Goal: Information Seeking & Learning: Learn about a topic

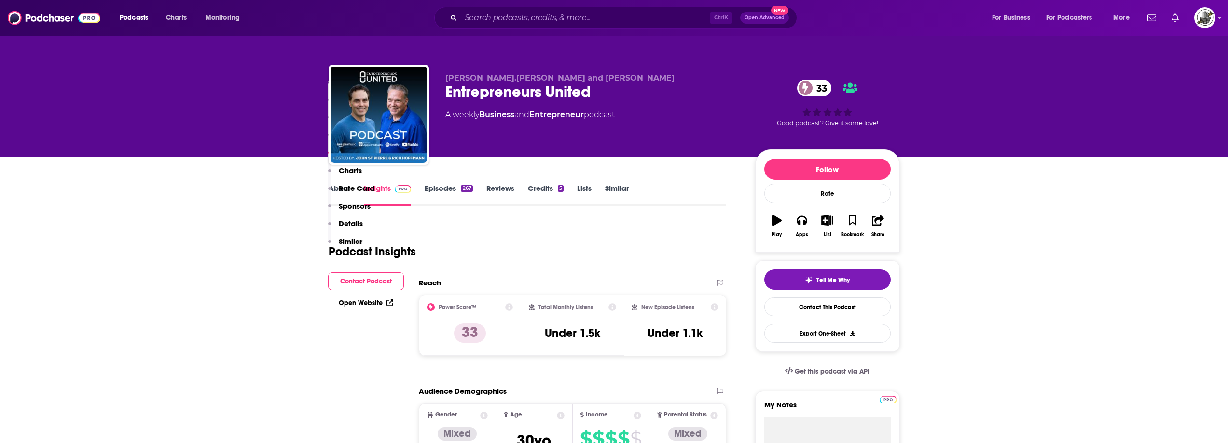
scroll to position [917, 0]
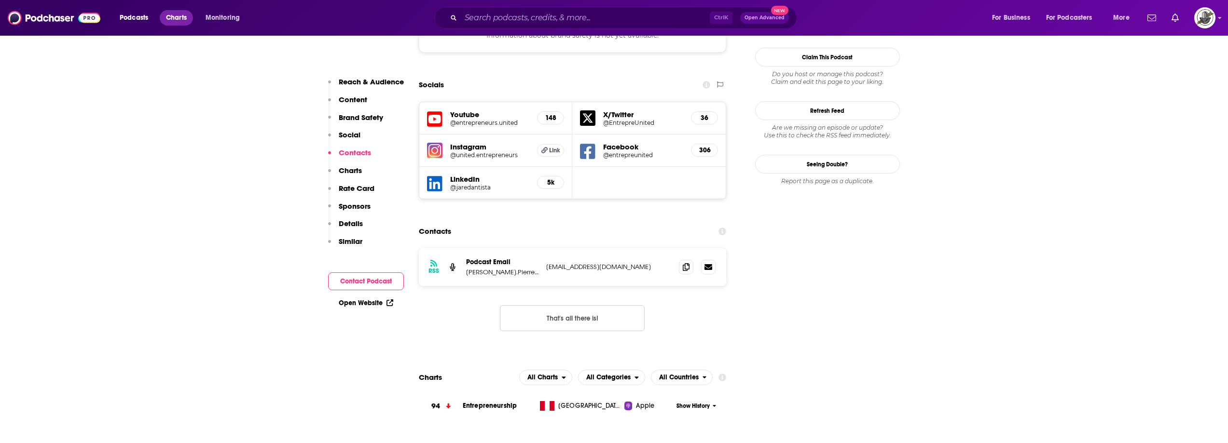
click at [176, 18] on span "Charts" at bounding box center [176, 18] width 21 height 14
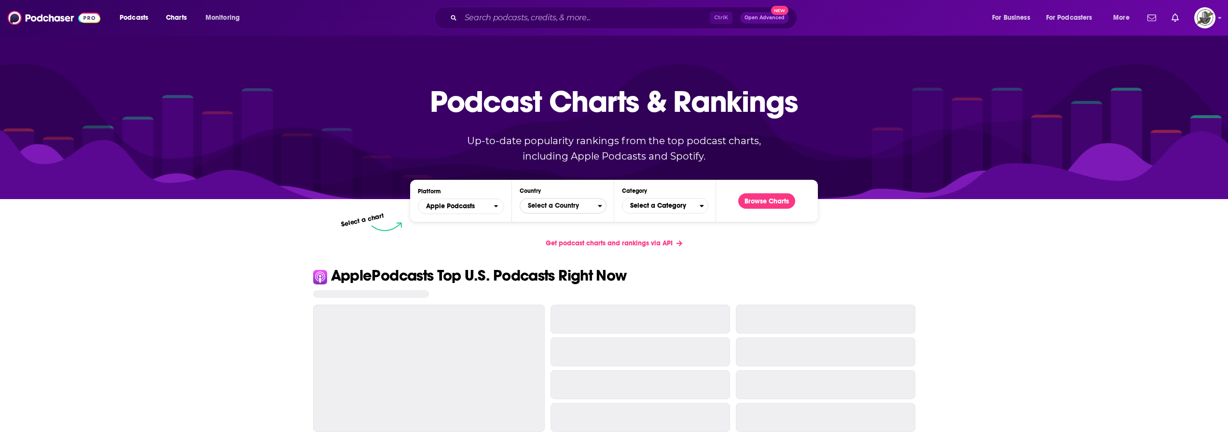
click at [584, 206] on span "Select a Country" at bounding box center [558, 206] width 77 height 16
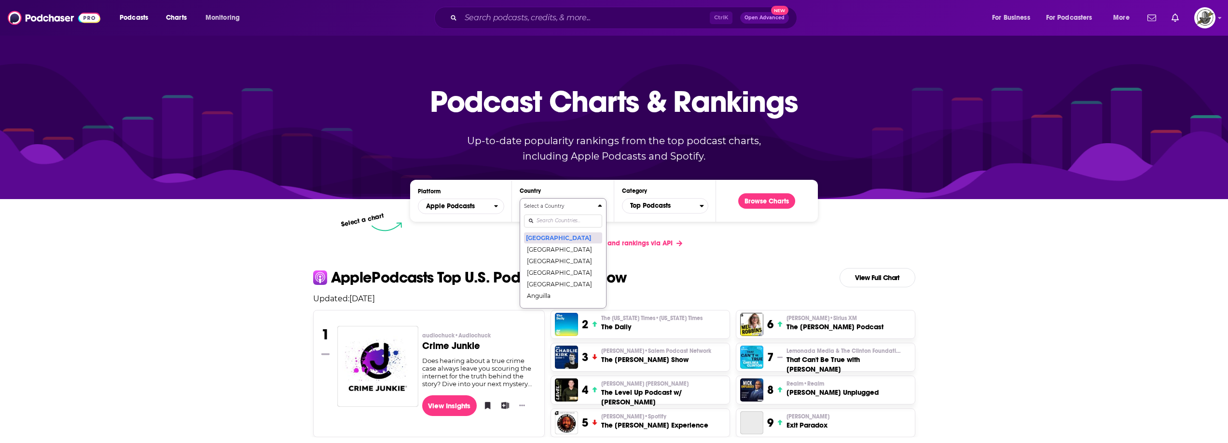
click at [546, 238] on button "[GEOGRAPHIC_DATA]" at bounding box center [563, 238] width 78 height 12
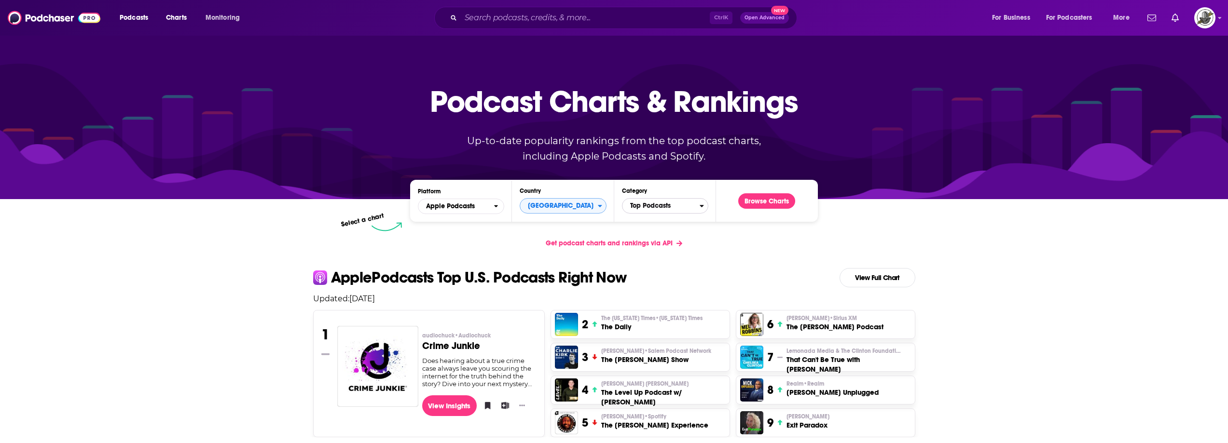
click at [661, 200] on span "Top Podcasts" at bounding box center [660, 206] width 77 height 16
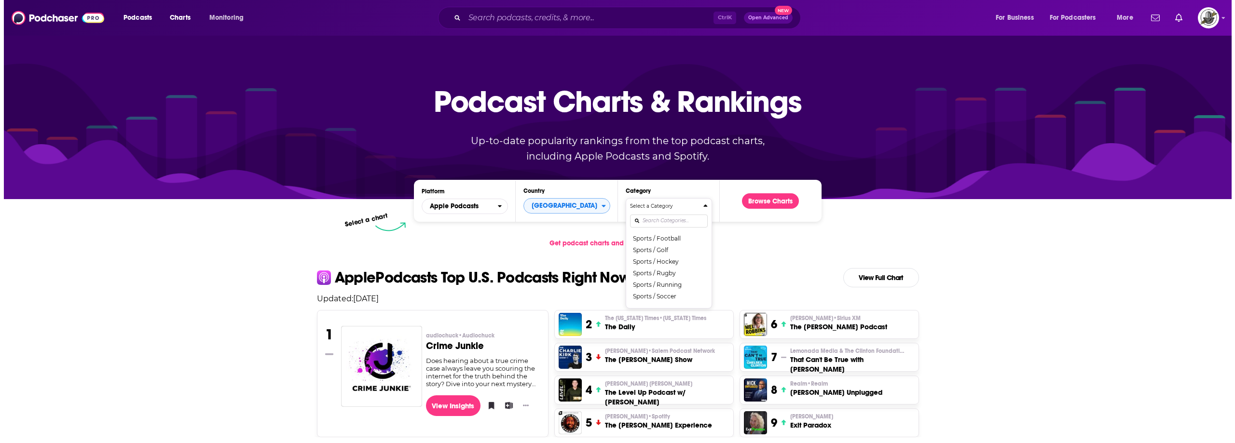
scroll to position [1061, 0]
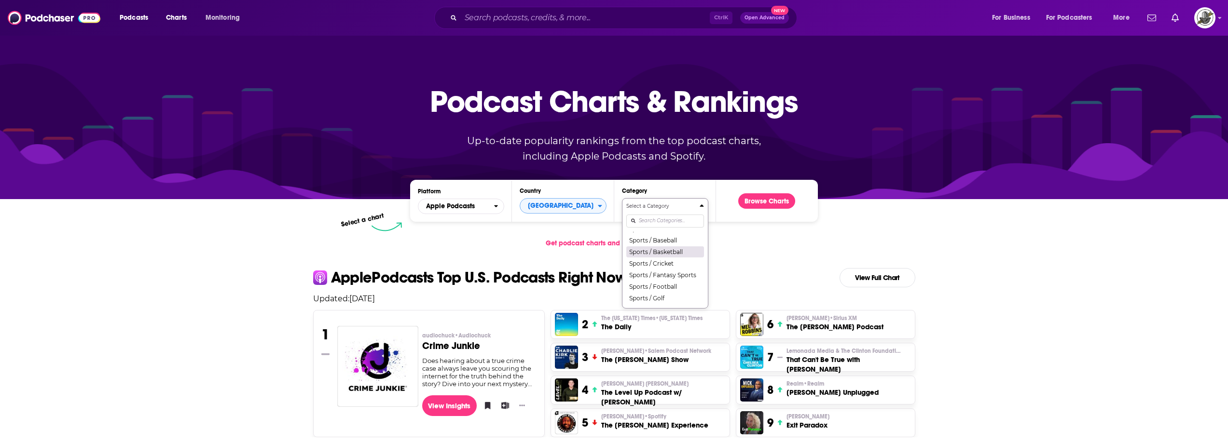
click at [669, 258] on button "Sports / Basketball" at bounding box center [665, 252] width 78 height 12
click at [759, 206] on button "Browse Charts" at bounding box center [766, 200] width 57 height 15
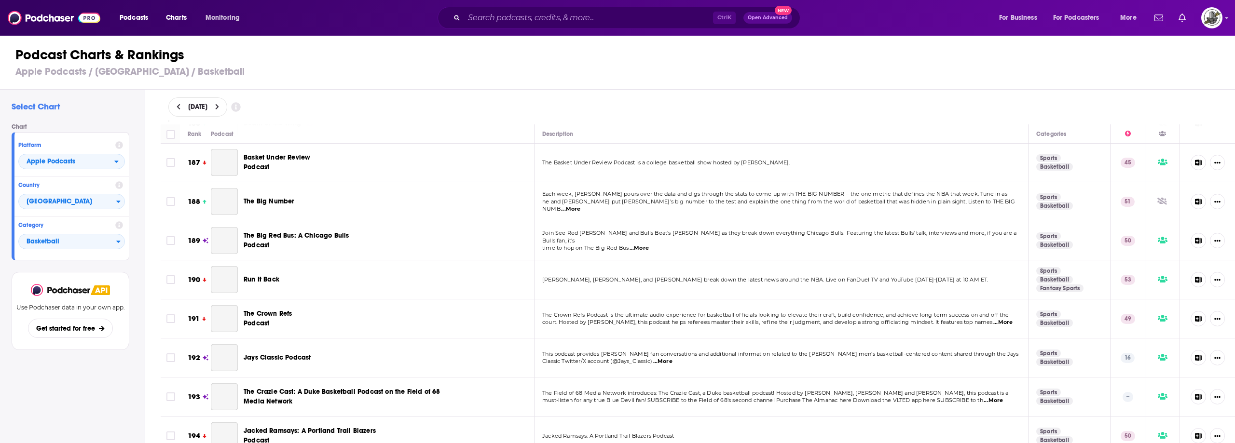
scroll to position [7513, 0]
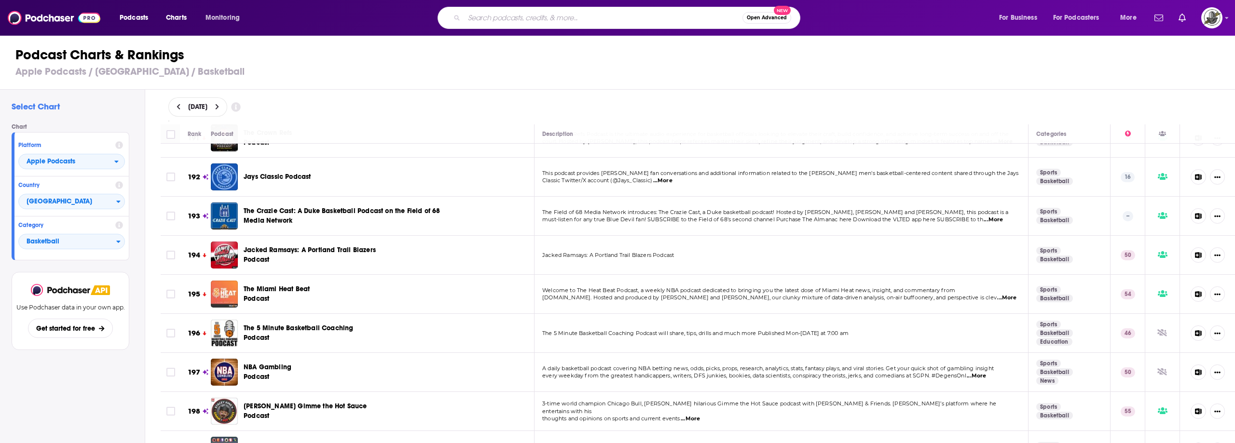
click at [514, 17] on input "Search podcasts, credits, & more..." at bounding box center [603, 17] width 278 height 15
type input "student athletes"
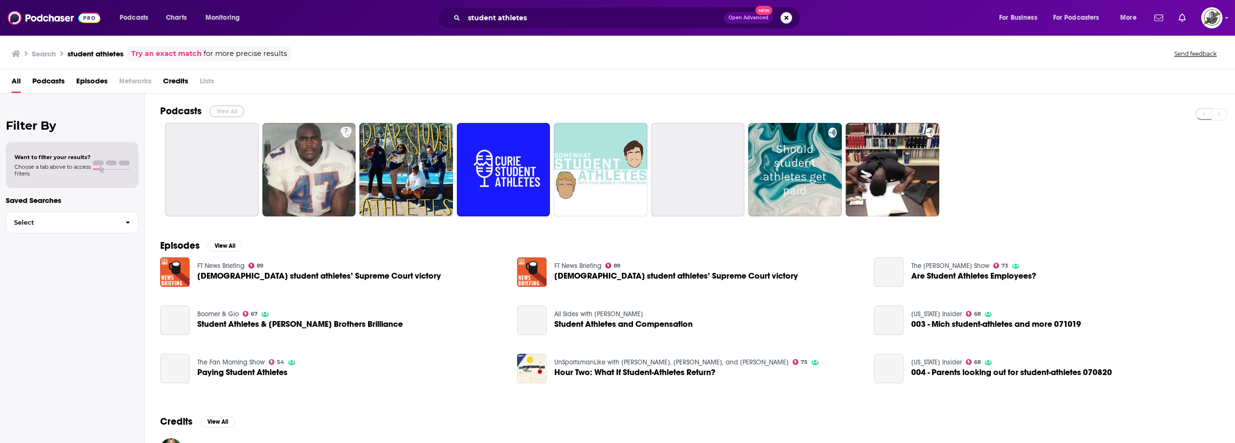
click at [231, 109] on button "View All" at bounding box center [226, 112] width 35 height 12
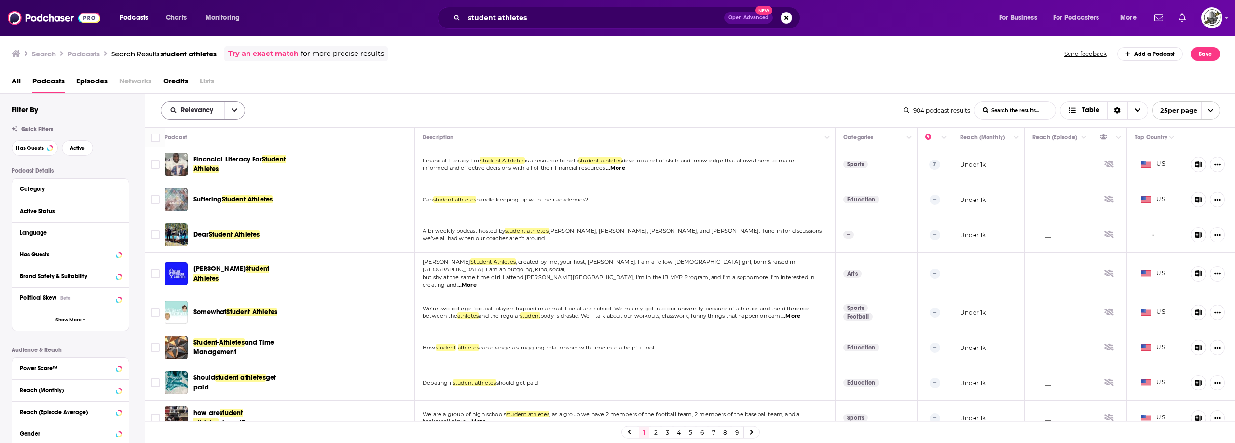
click at [233, 118] on button "open menu" at bounding box center [234, 110] width 20 height 17
click at [203, 190] on span "Power Score" at bounding box center [208, 192] width 57 height 5
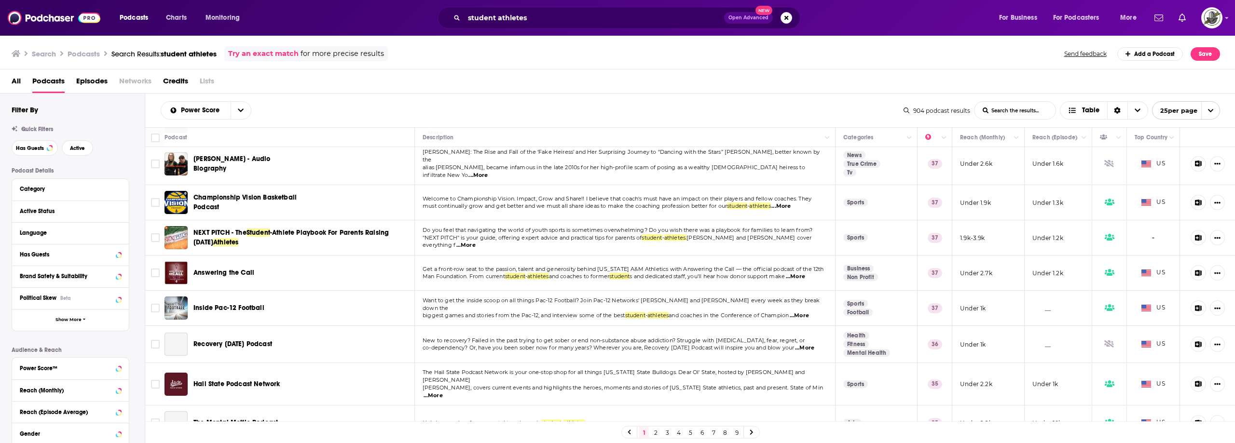
scroll to position [615, 0]
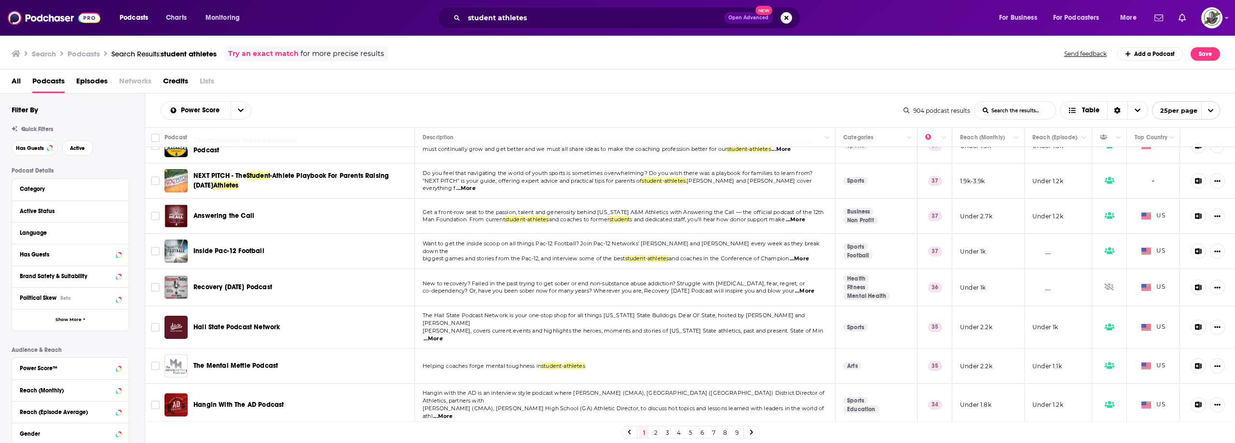
click at [658, 432] on link "2" at bounding box center [656, 433] width 10 height 12
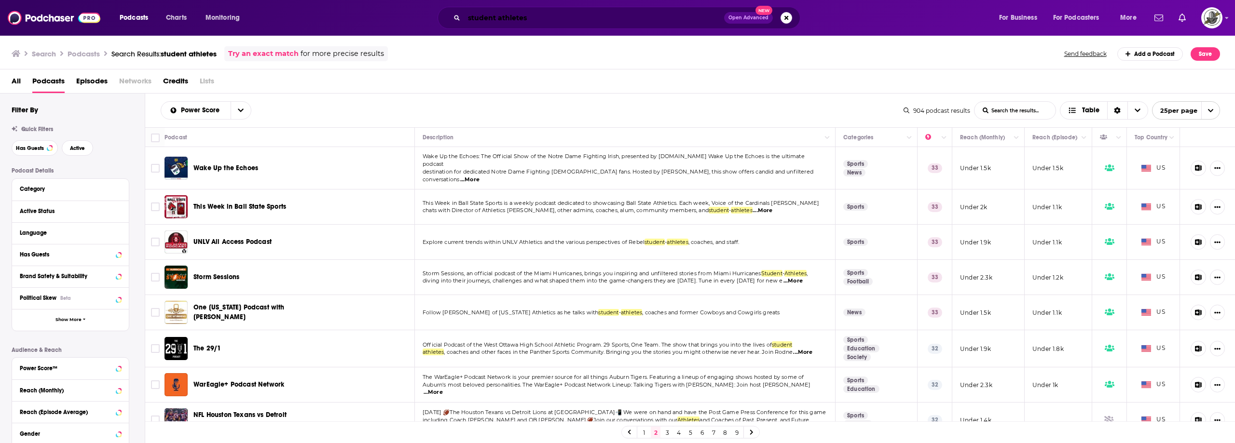
click at [518, 19] on input "student athletes" at bounding box center [594, 17] width 260 height 15
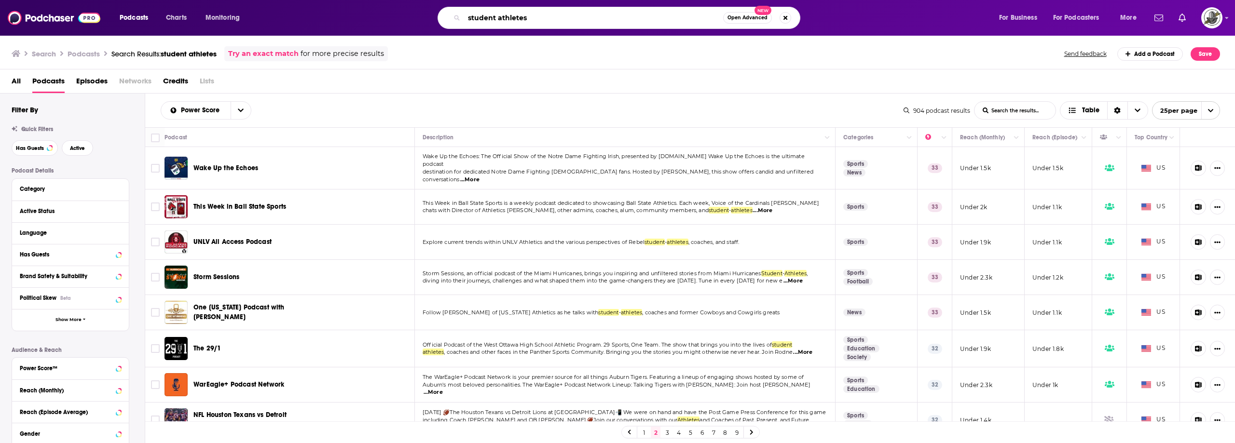
click at [518, 19] on input "student athletes" at bounding box center [593, 17] width 259 height 15
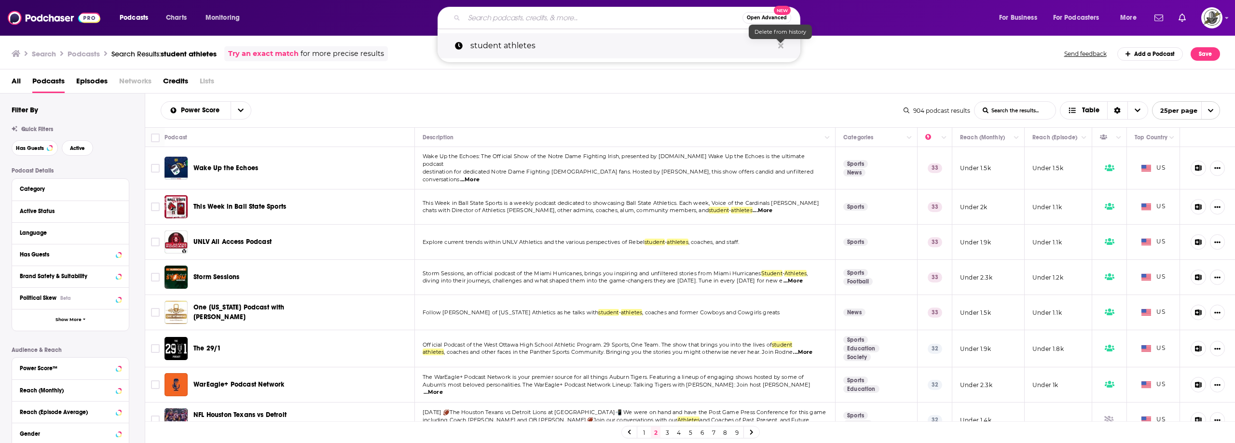
click at [782, 44] on icon "Search podcasts, credits, & more..." at bounding box center [780, 45] width 5 height 5
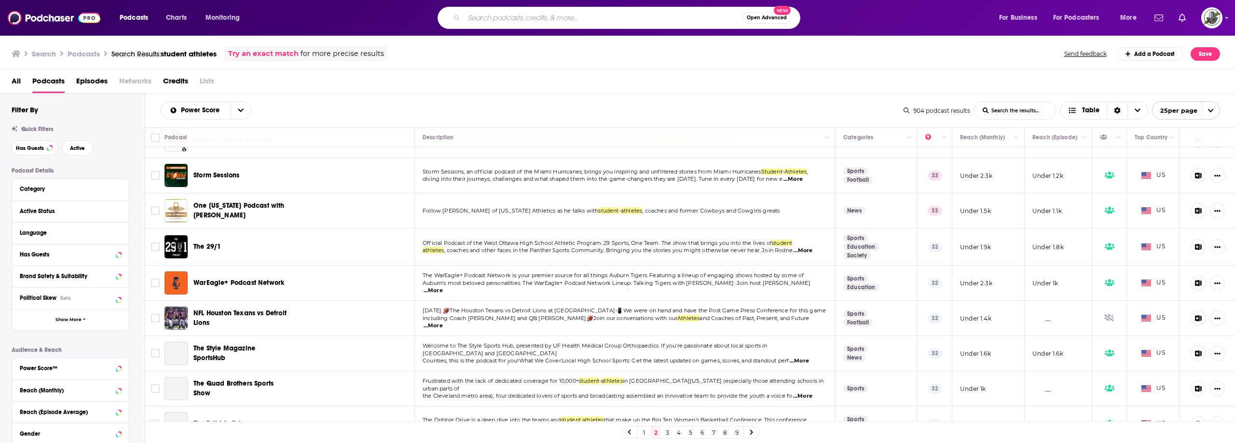
scroll to position [241, 0]
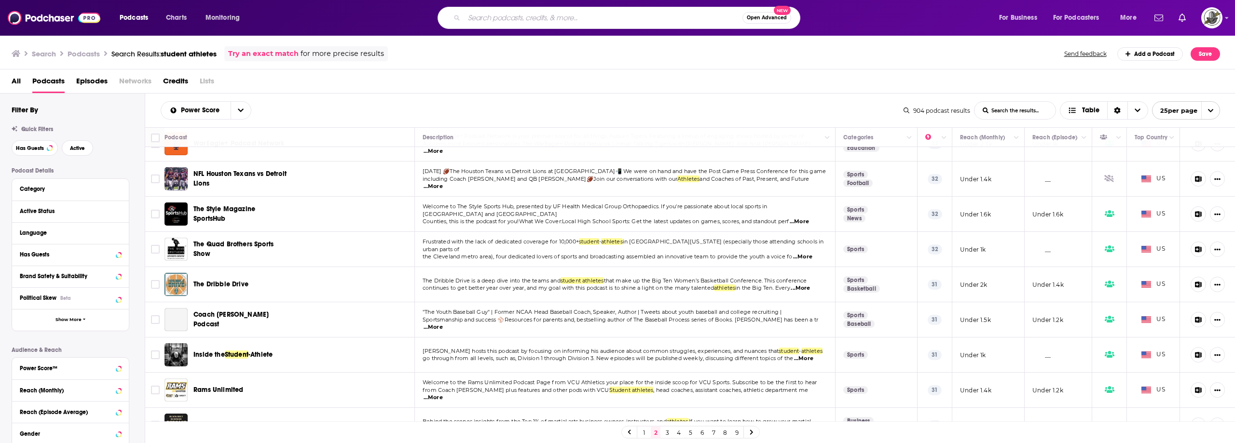
click at [555, 11] on input "Search podcasts, credits, & more..." at bounding box center [603, 17] width 278 height 15
type input "student athletes finance"
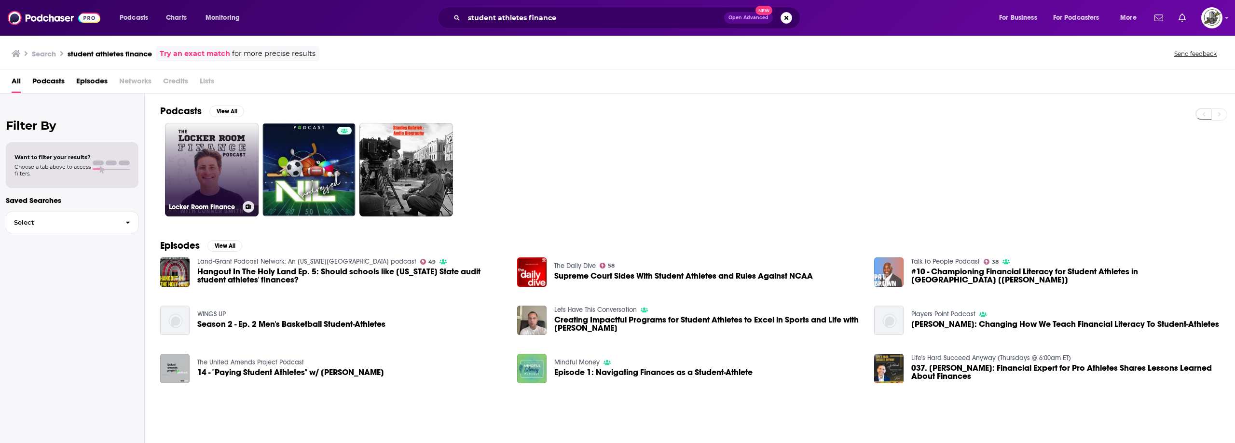
click at [245, 153] on link "Locker Room Finance" at bounding box center [212, 170] width 94 height 94
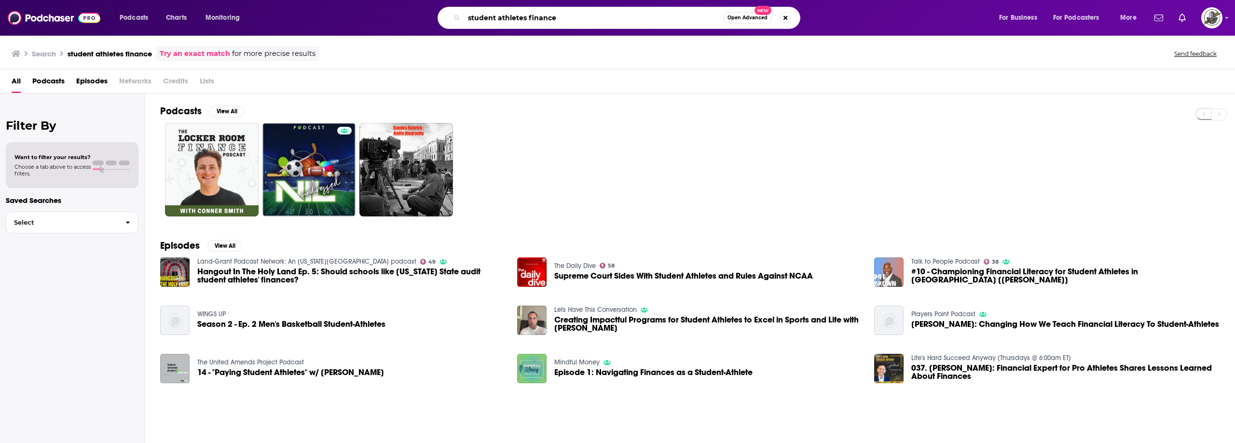
drag, startPoint x: 570, startPoint y: 21, endPoint x: 527, endPoint y: 20, distance: 42.9
click at [527, 20] on input "student athletes finance" at bounding box center [593, 17] width 259 height 15
type input "student athletes nil"
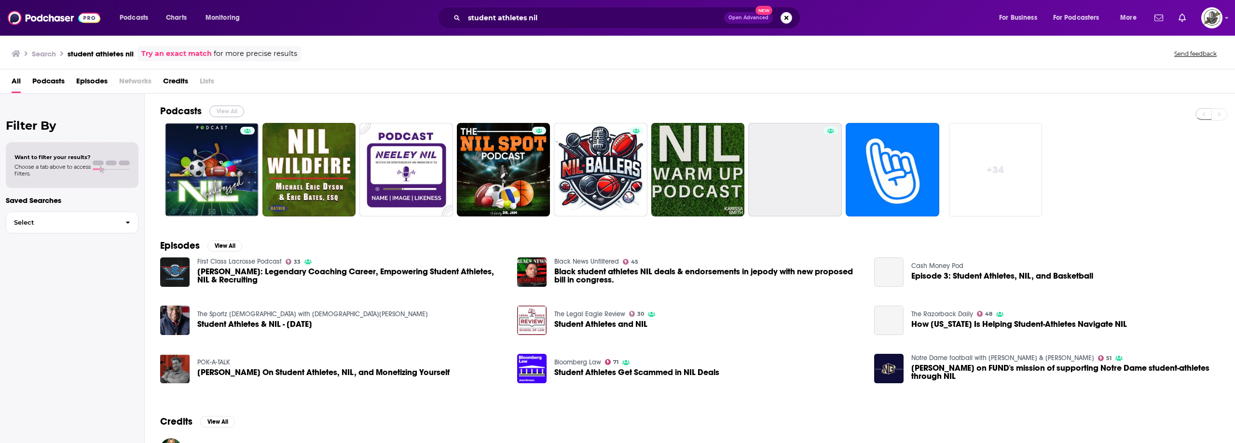
click at [221, 116] on button "View All" at bounding box center [226, 112] width 35 height 12
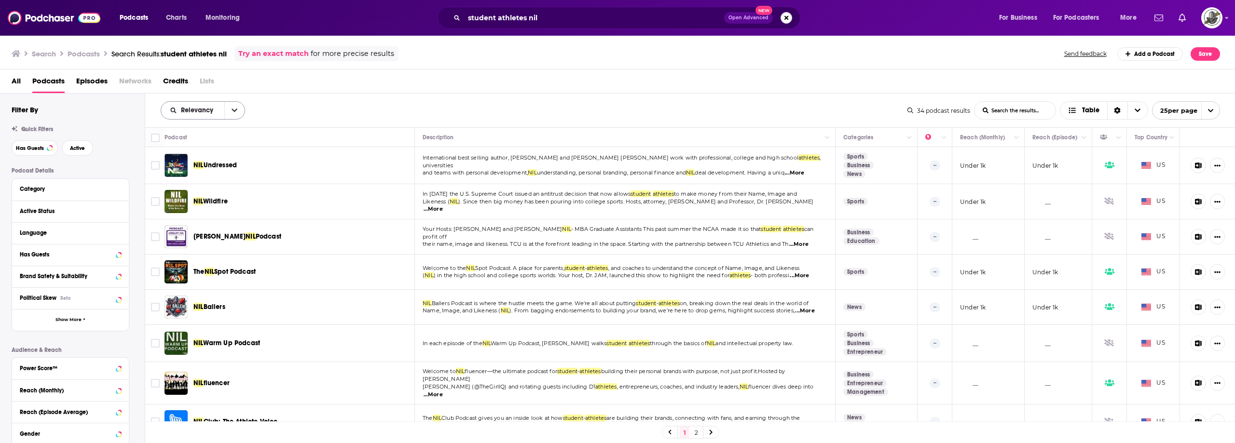
click at [241, 111] on button "open menu" at bounding box center [234, 110] width 20 height 17
click at [202, 191] on span "Power Score" at bounding box center [208, 192] width 57 height 5
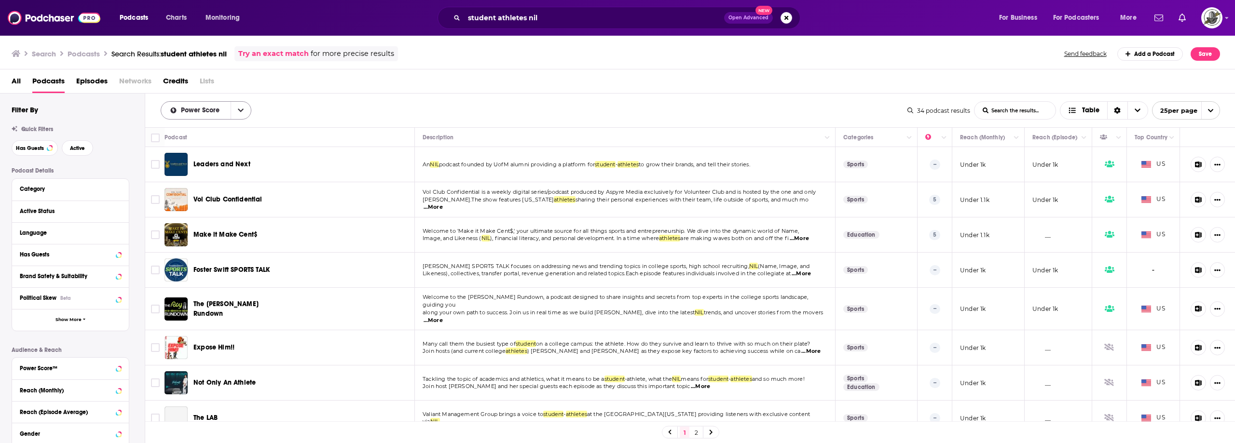
click at [246, 110] on button "open menu" at bounding box center [241, 110] width 20 height 17
click at [372, 114] on div "Power Score Relevancy By Rating Trending New Power Score List Search Input Sear…" at bounding box center [534, 110] width 747 height 18
click at [572, 11] on input "student athletes nil" at bounding box center [594, 17] width 260 height 15
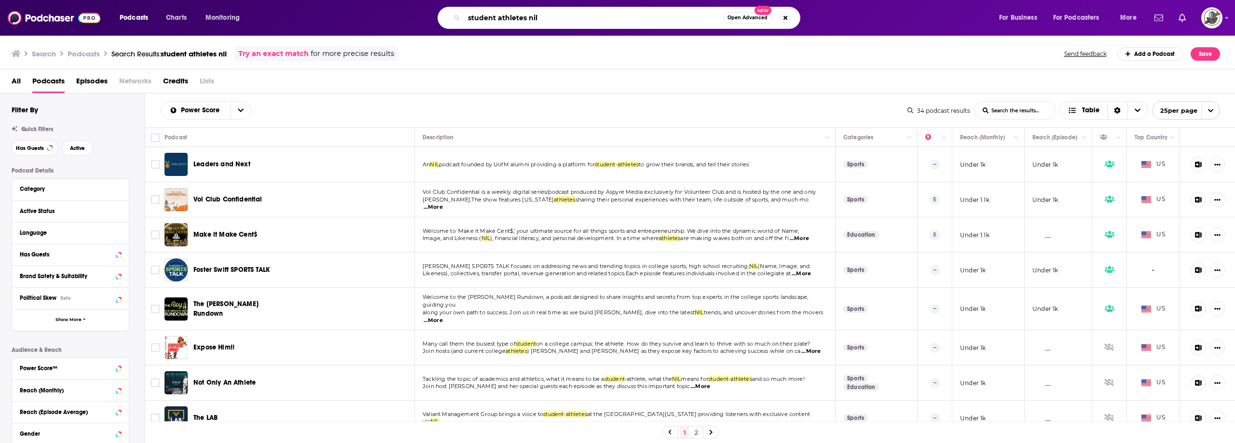
click at [572, 11] on input "student athletes nil" at bounding box center [593, 17] width 259 height 15
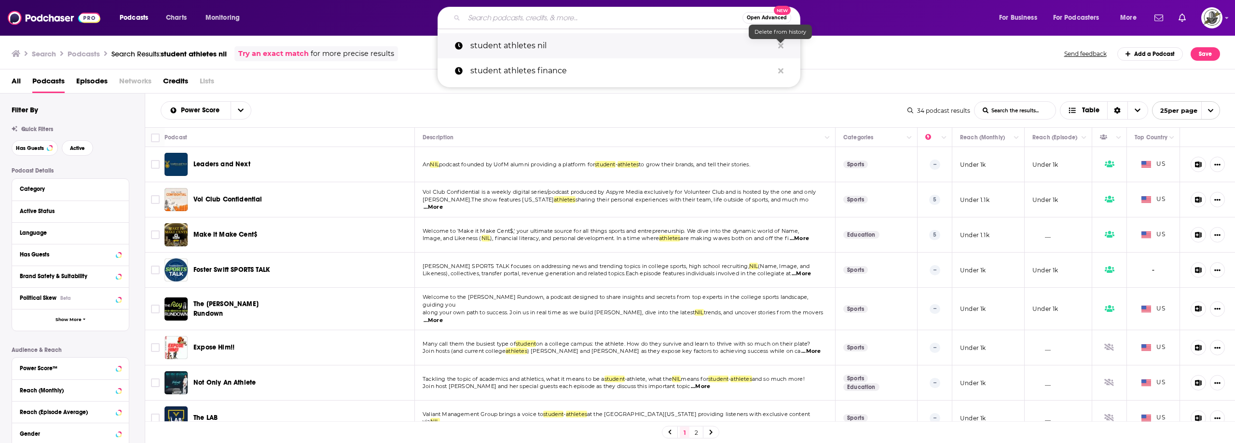
click at [779, 44] on icon "Search podcasts, credits, & more..." at bounding box center [780, 45] width 5 height 5
click at [644, 15] on input "Search podcasts, credits, & more..." at bounding box center [603, 17] width 278 height 15
click at [781, 46] on icon "Search podcasts, credits, & more..." at bounding box center [780, 45] width 5 height 5
click at [699, 84] on div "All Podcasts Episodes Networks Credits Lists" at bounding box center [620, 83] width 1216 height 20
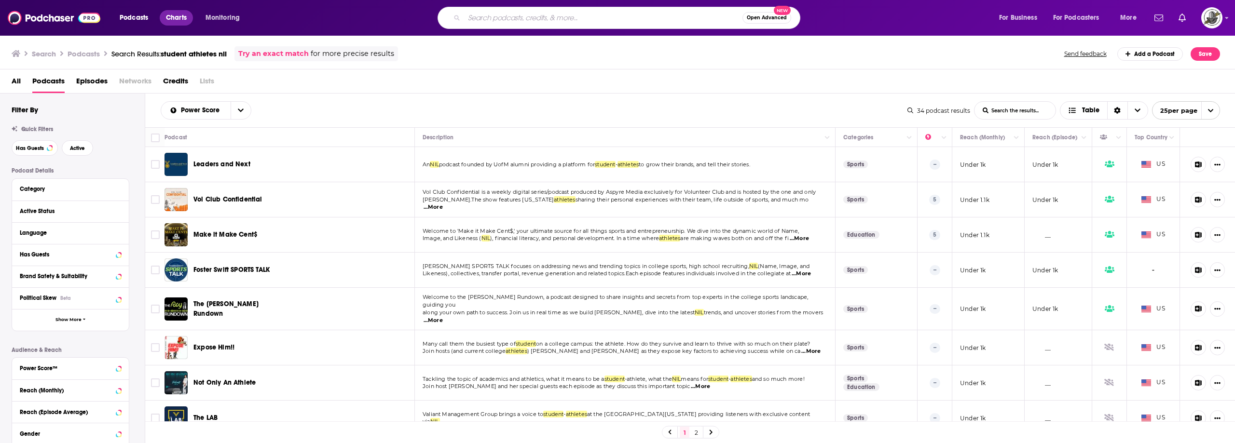
click at [188, 18] on link "Charts" at bounding box center [176, 17] width 33 height 15
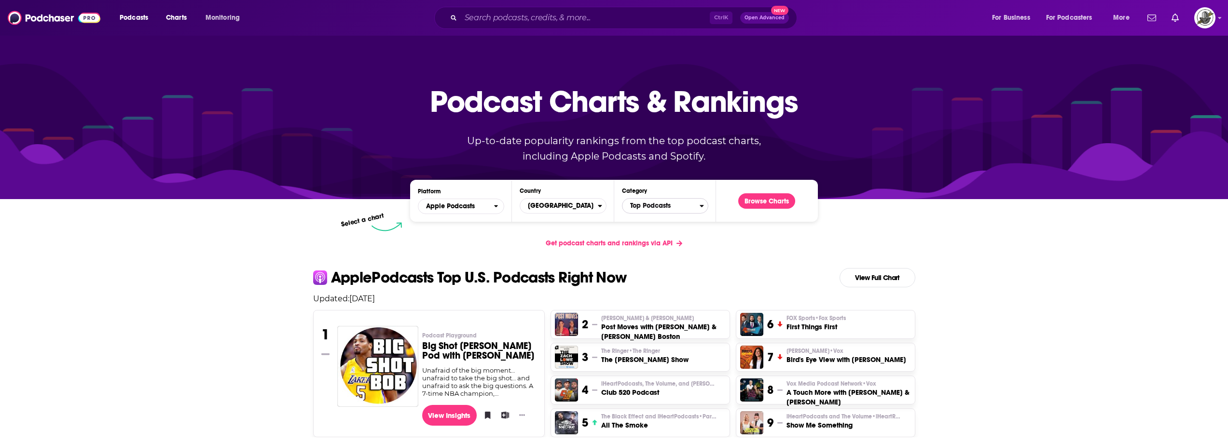
click at [700, 211] on button "Top Podcasts" at bounding box center [665, 205] width 86 height 15
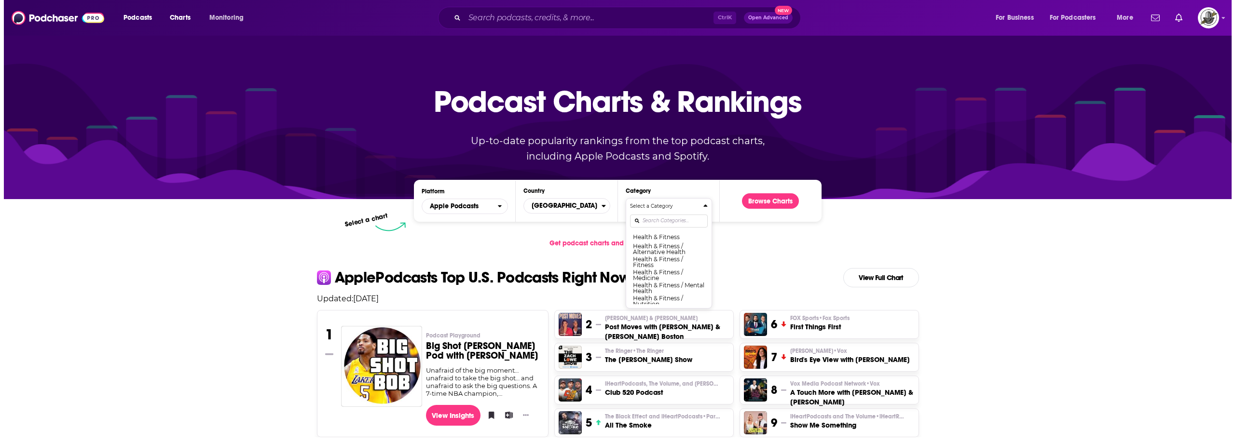
scroll to position [338, 0]
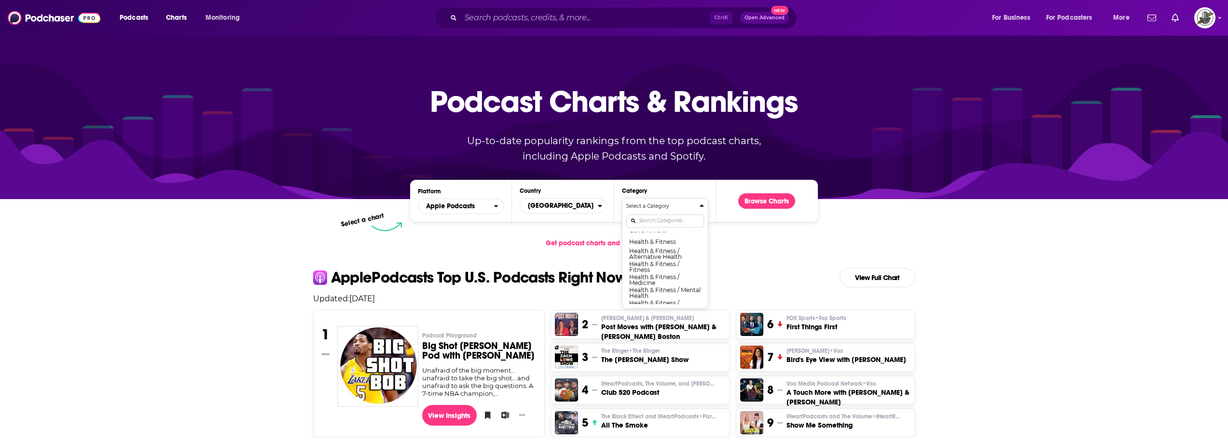
click at [666, 247] on button "Health & Fitness" at bounding box center [665, 242] width 78 height 12
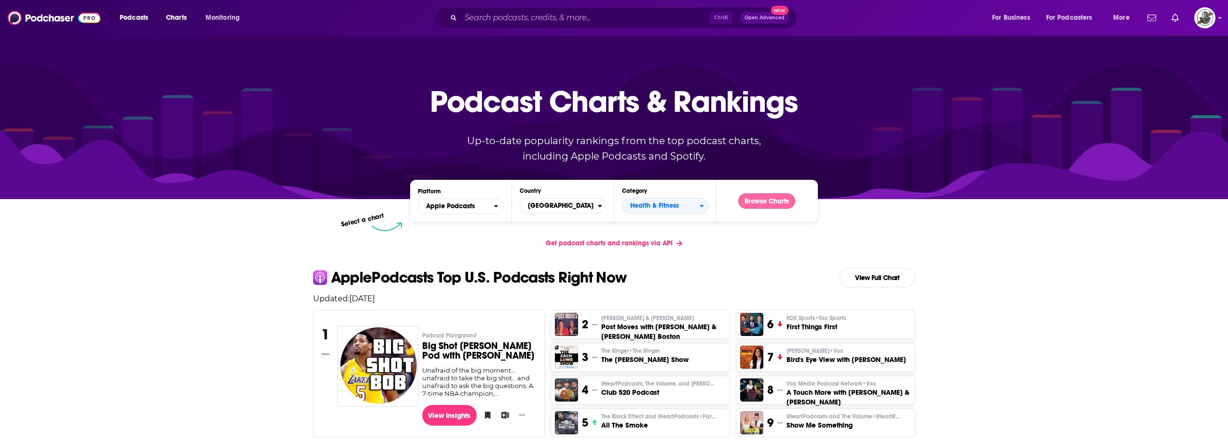
click at [763, 198] on button "Browse Charts" at bounding box center [766, 200] width 57 height 15
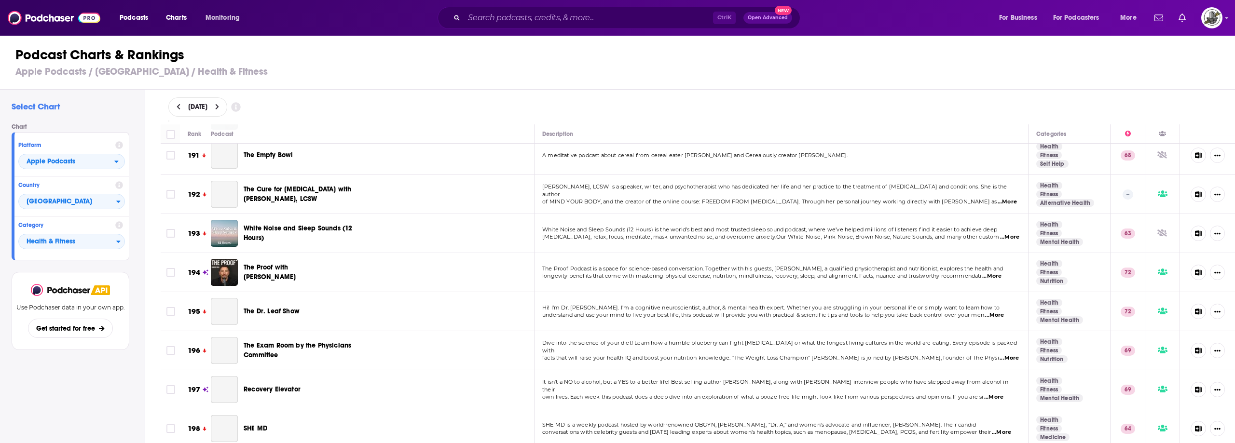
scroll to position [7513, 0]
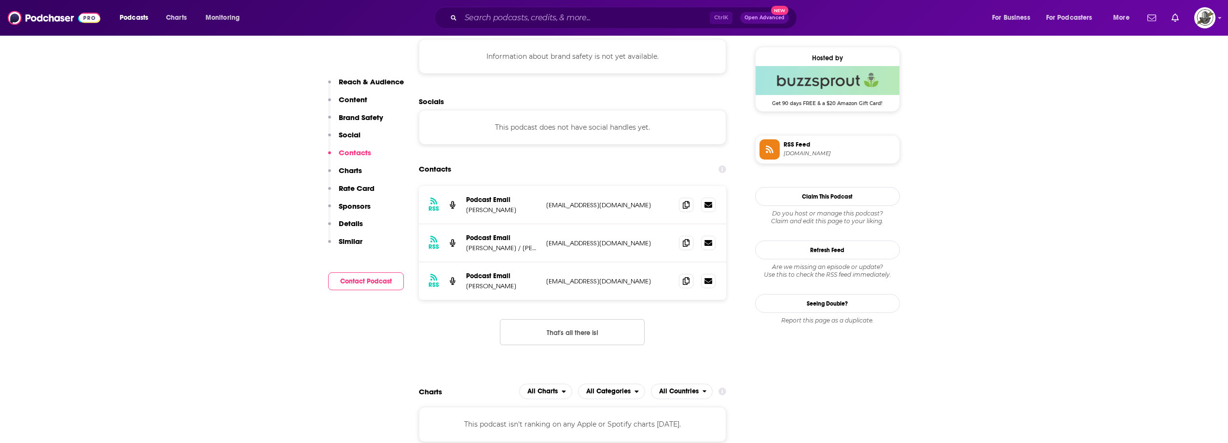
scroll to position [772, 0]
